Goal: Task Accomplishment & Management: Manage account settings

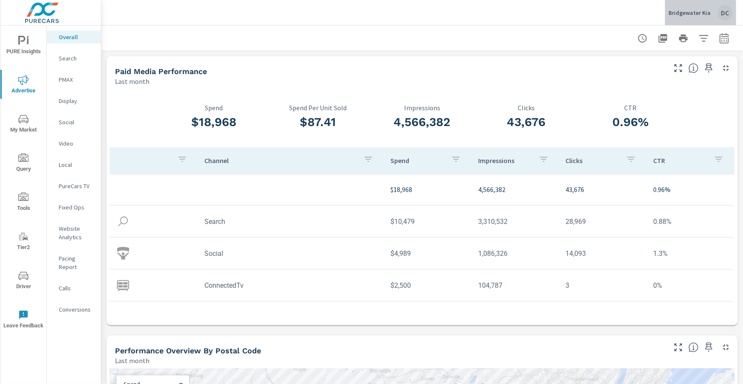
click at [697, 15] on p "Bridgewater Kia" at bounding box center [690, 13] width 42 height 8
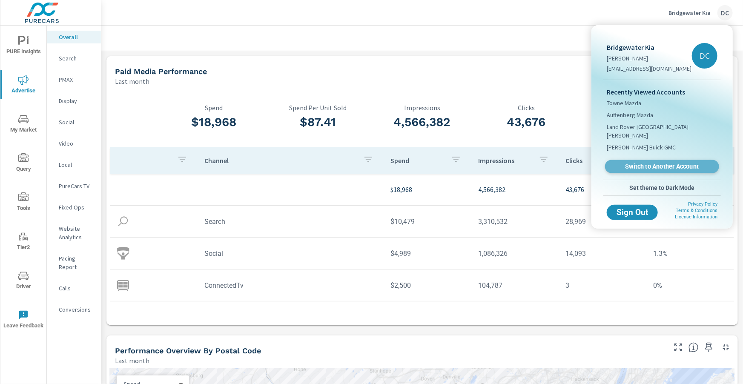
click at [655, 163] on span "Switch to Another Account" at bounding box center [662, 167] width 104 height 8
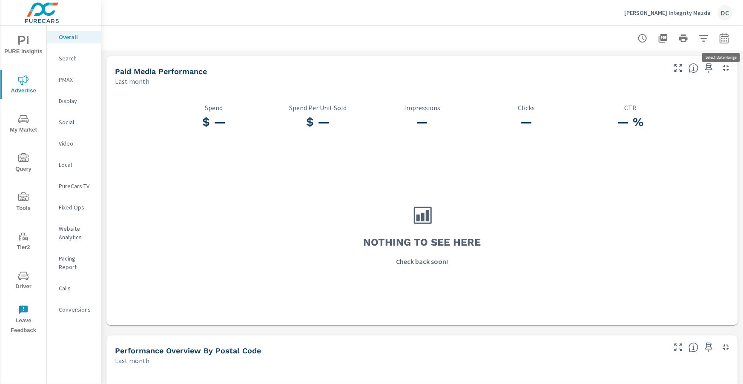
click at [726, 37] on icon "button" at bounding box center [724, 38] width 10 height 10
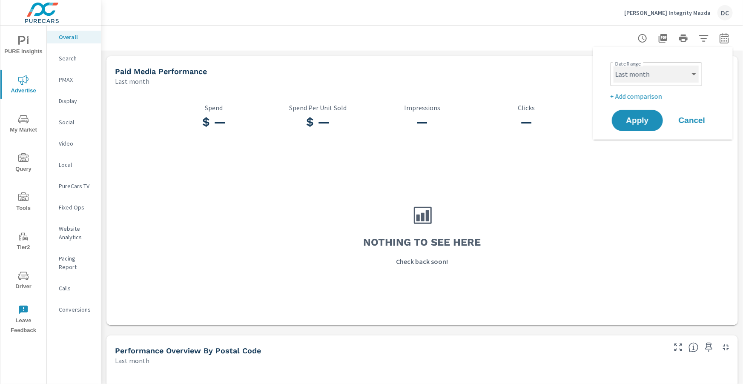
click at [690, 78] on select "Custom Yesterday Last week Last 7 days Last 14 days Last 30 days Last 45 days L…" at bounding box center [656, 74] width 85 height 17
click at [614, 66] on select "Custom Yesterday Last week Last 7 days Last 14 days Last 30 days Last 45 days L…" at bounding box center [656, 74] width 85 height 17
select select "Month to date"
click at [636, 125] on button "Apply" at bounding box center [637, 120] width 53 height 22
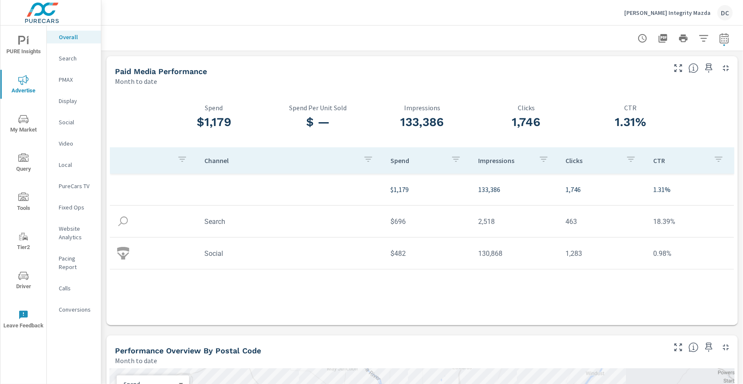
click at [70, 60] on p "Search" at bounding box center [76, 58] width 35 height 9
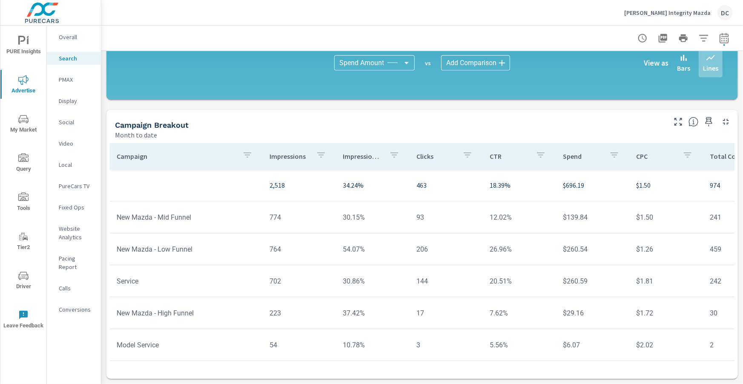
click at [69, 119] on p "Social" at bounding box center [76, 122] width 35 height 9
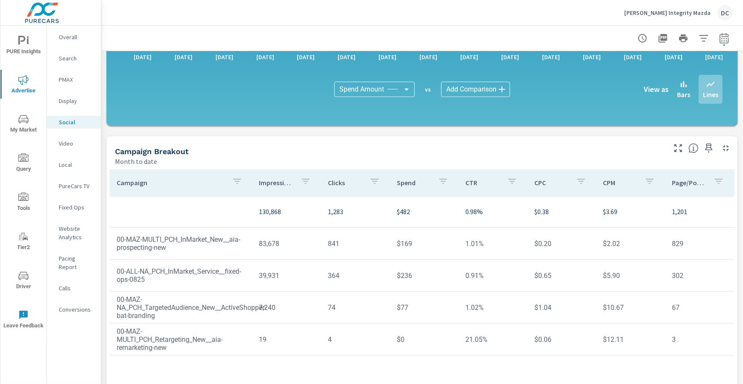
scroll to position [226, 0]
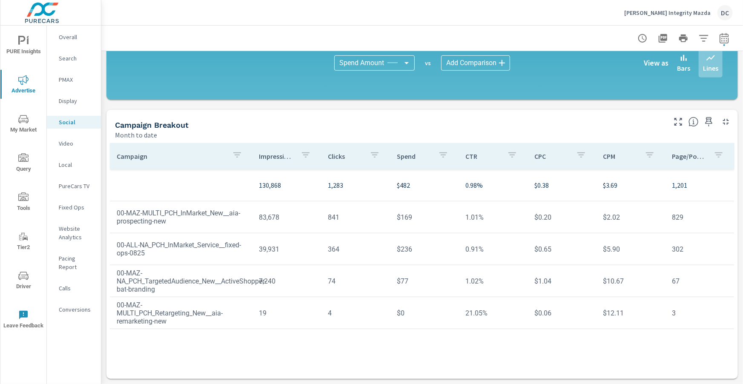
click at [684, 11] on p "McCurley Integrity Mazda" at bounding box center [667, 13] width 86 height 8
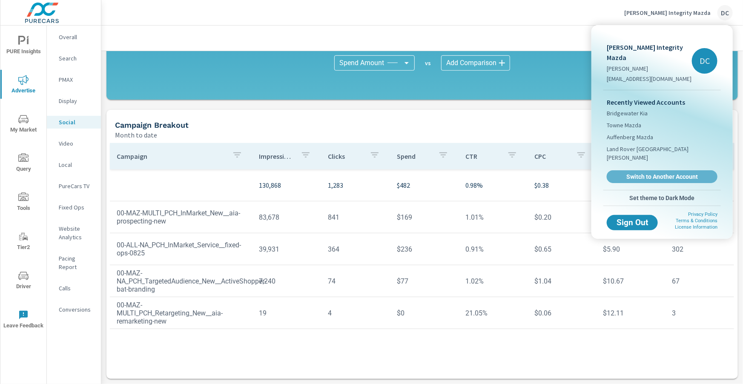
click at [636, 173] on span "Switch to Another Account" at bounding box center [662, 177] width 101 height 8
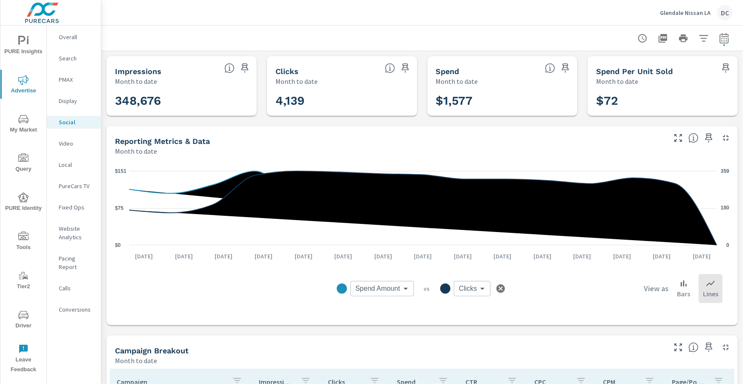
click at [25, 317] on icon "nav menu" at bounding box center [23, 315] width 10 height 8
